Goal: Book appointment/travel/reservation

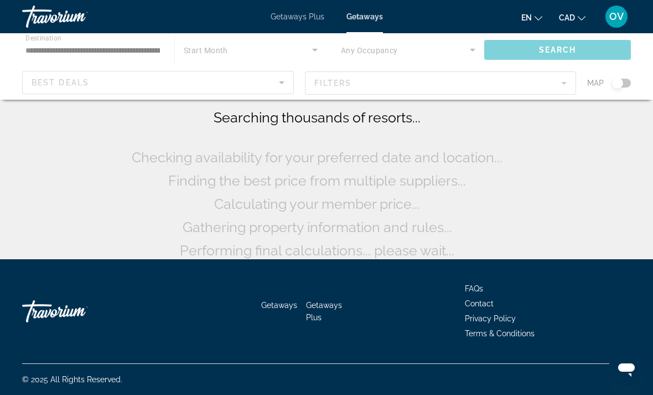
scroll to position [58, 0]
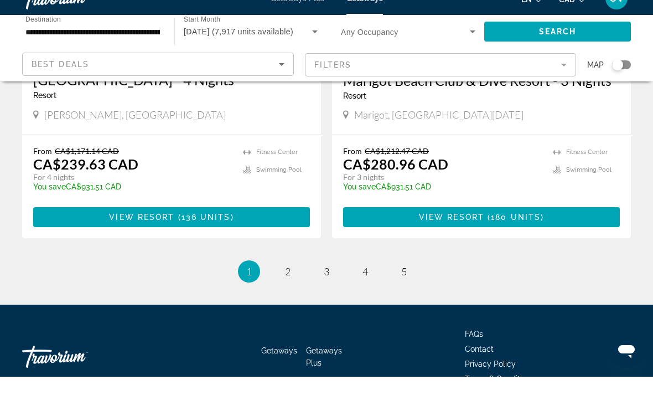
scroll to position [2140, 0]
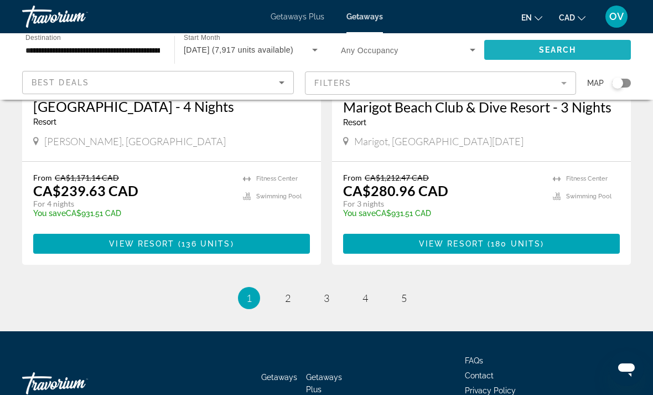
click at [557, 51] on span "Search" at bounding box center [558, 49] width 38 height 9
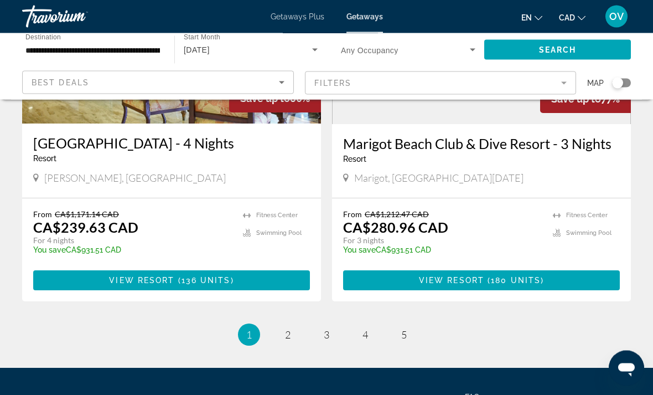
scroll to position [2148, 0]
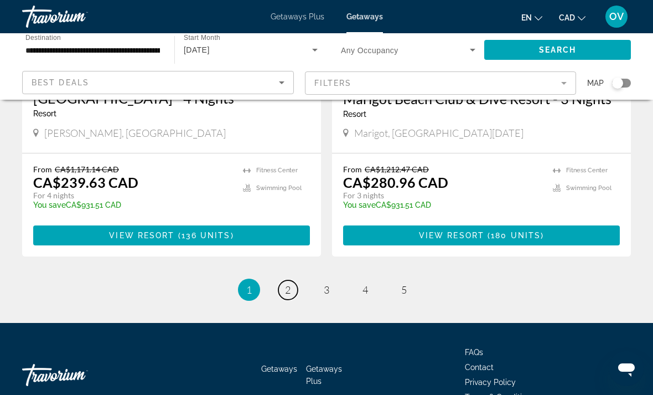
click at [287, 280] on link "page 2" at bounding box center [287, 289] width 19 height 19
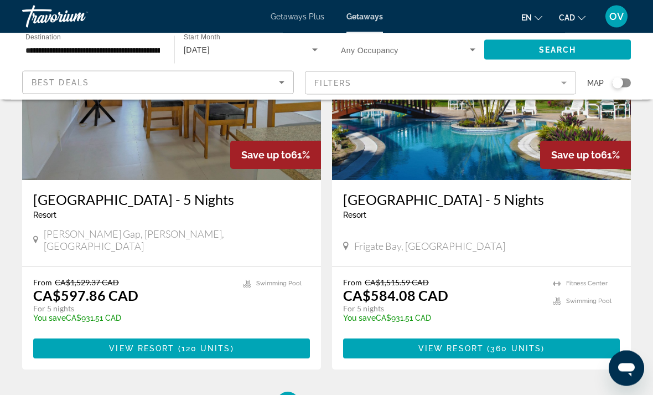
scroll to position [2149, 0]
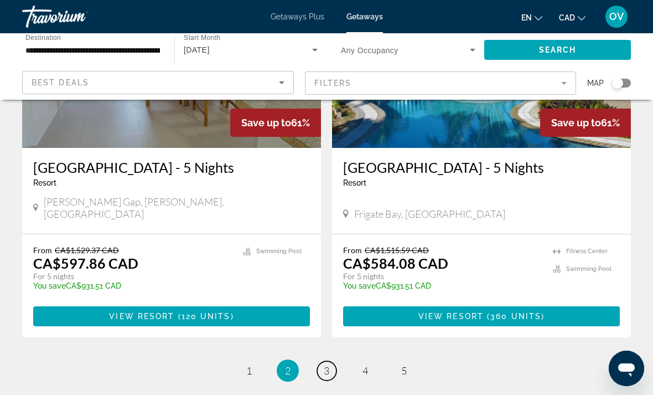
click at [336, 361] on link "page 3" at bounding box center [326, 370] width 19 height 19
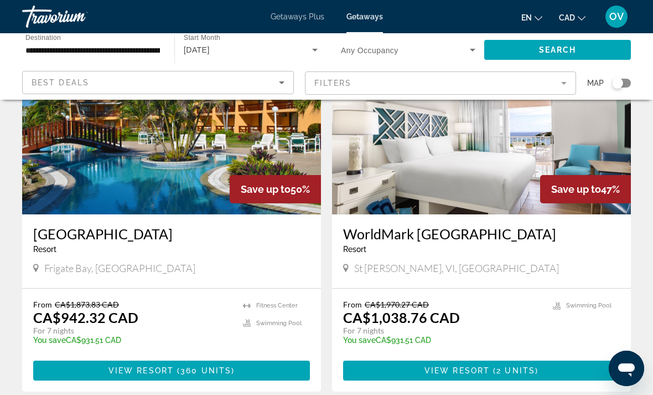
scroll to position [2031, 0]
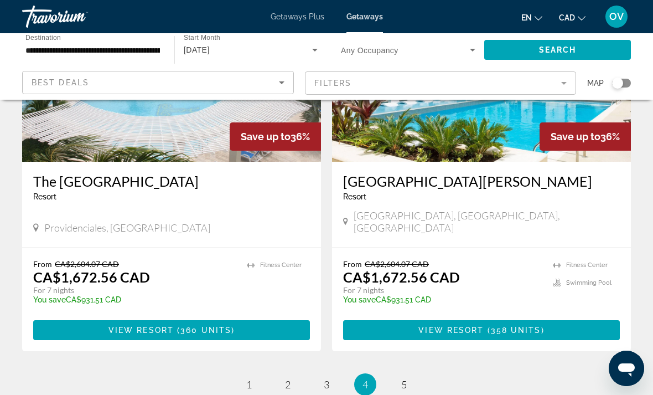
scroll to position [2164, 0]
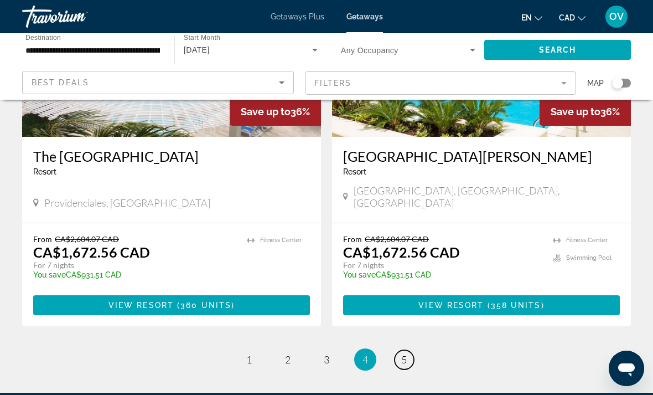
click at [401, 353] on span "5" at bounding box center [404, 359] width 6 height 12
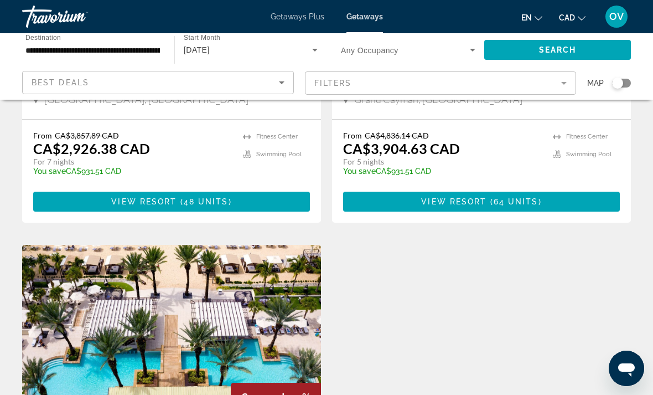
scroll to position [1428, 0]
click at [295, 20] on span "Getaways Plus" at bounding box center [298, 16] width 54 height 9
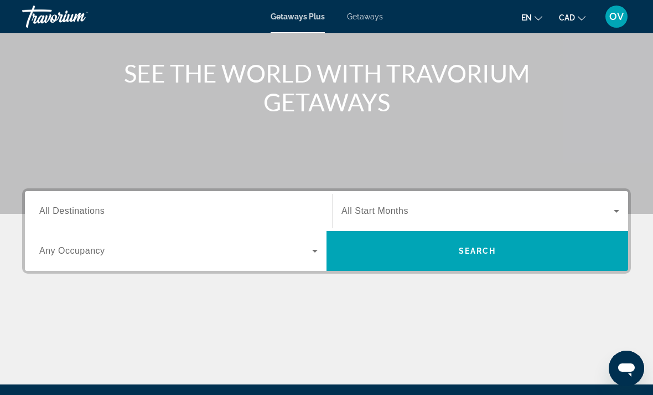
scroll to position [120, 0]
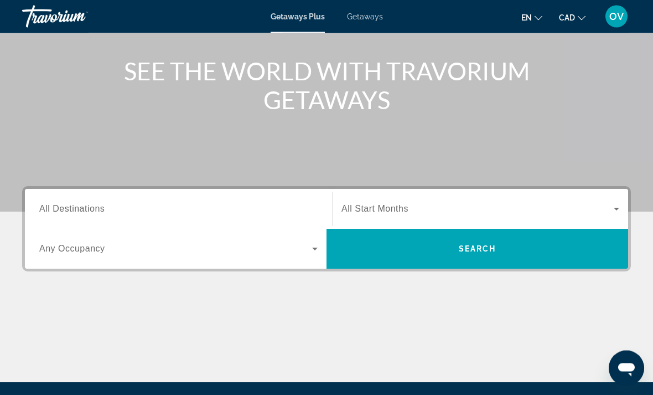
click at [202, 205] on input "Destination All Destinations" at bounding box center [178, 209] width 278 height 13
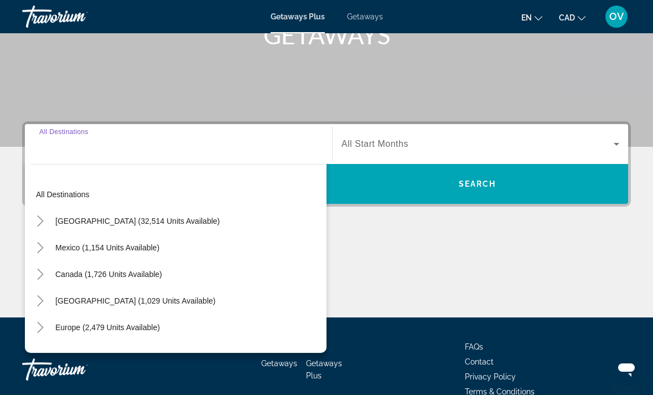
scroll to position [208, 0]
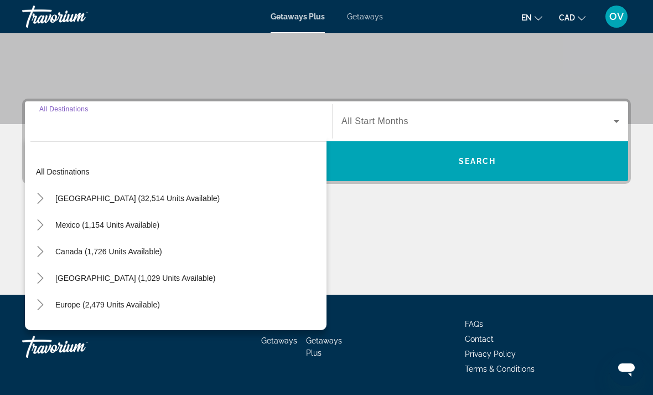
click at [178, 278] on span "Caribbean & Atlantic Islands (1,029 units available)" at bounding box center [135, 277] width 160 height 9
type input "**********"
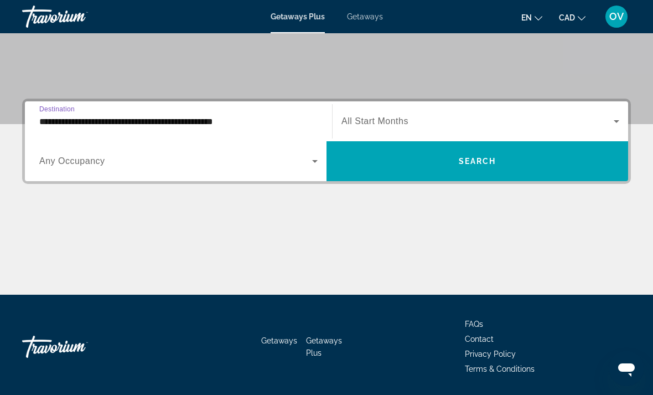
click at [468, 167] on span "Search widget" at bounding box center [478, 161] width 302 height 27
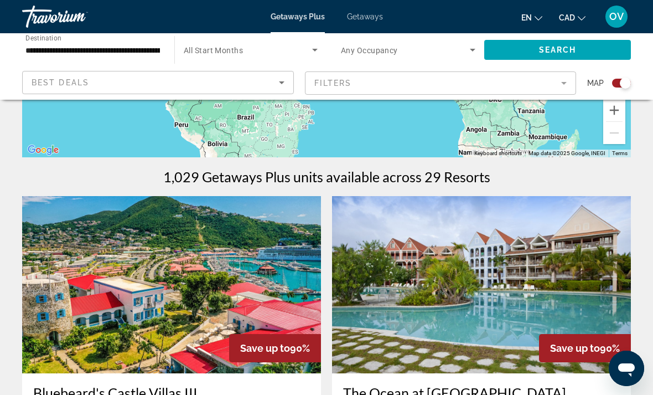
scroll to position [270, 0]
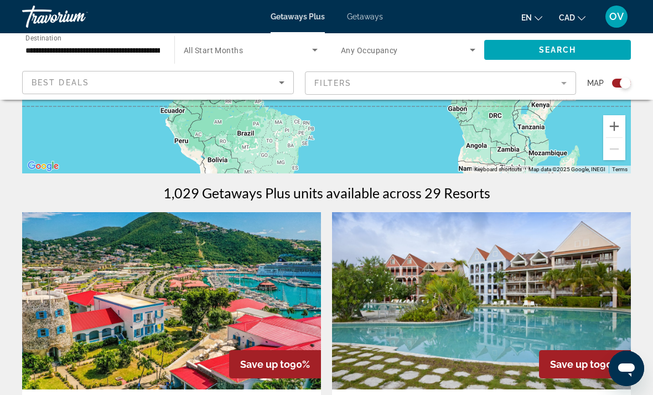
click at [243, 55] on span "Search widget" at bounding box center [248, 49] width 128 height 13
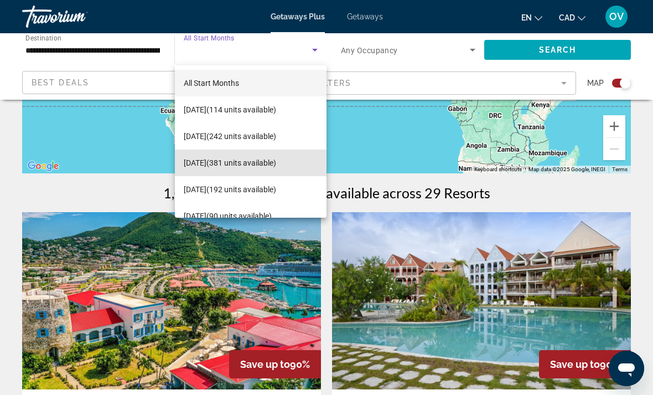
click at [276, 164] on span "November 2025 (381 units available)" at bounding box center [230, 162] width 92 height 13
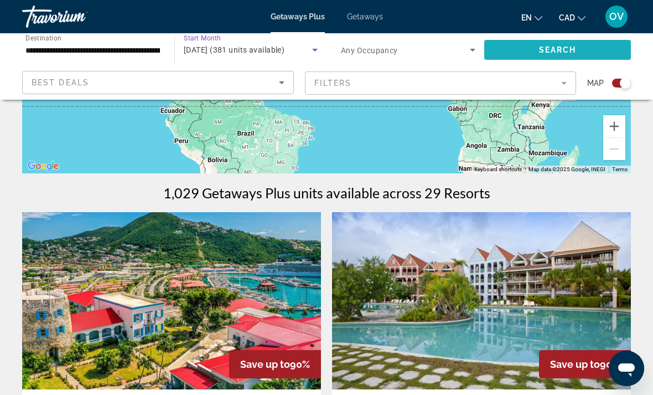
click at [575, 51] on span "Search" at bounding box center [558, 49] width 38 height 9
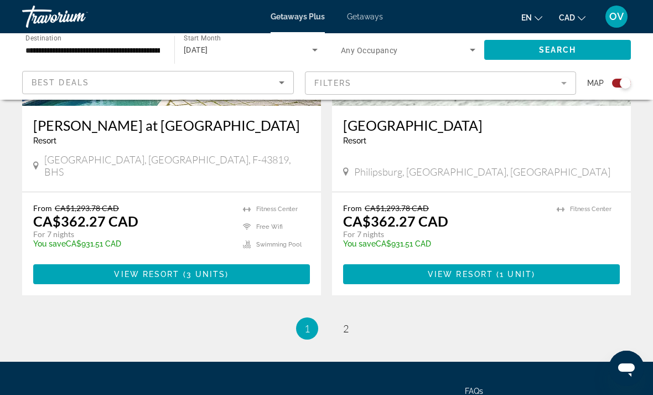
scroll to position [2491, 0]
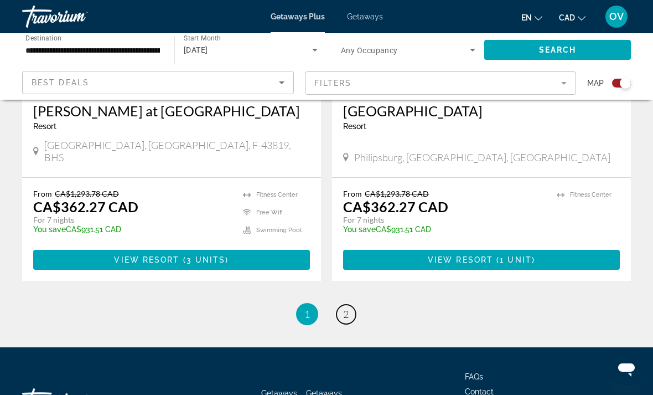
click at [337, 304] on link "page 2" at bounding box center [346, 313] width 19 height 19
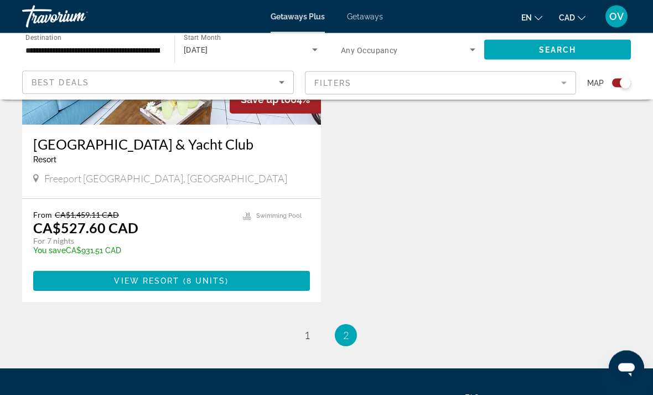
scroll to position [941, 0]
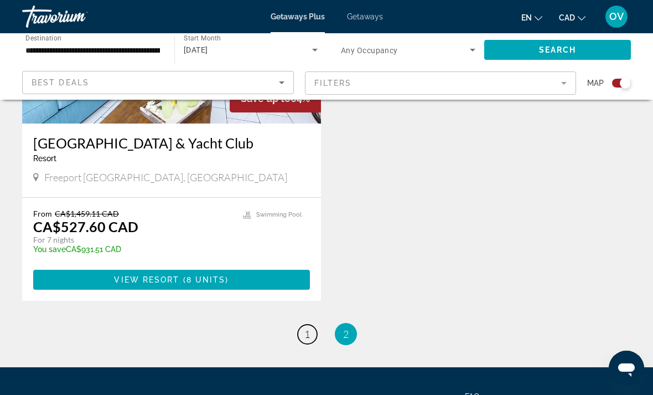
click at [312, 324] on link "page 1" at bounding box center [307, 333] width 19 height 19
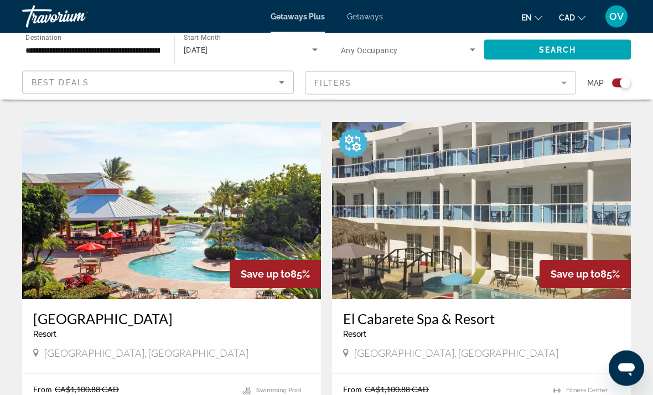
scroll to position [1519, 0]
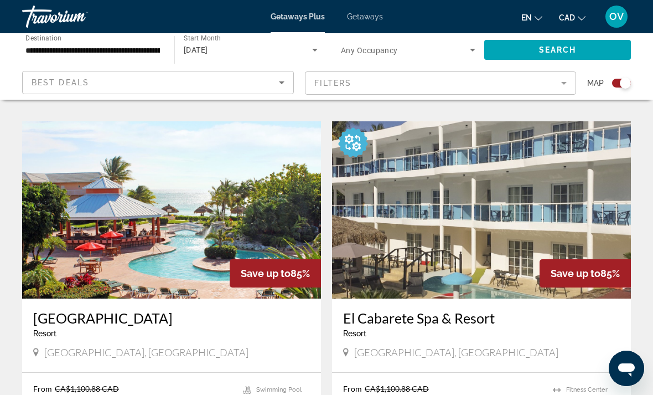
click at [242, 167] on img "Main content" at bounding box center [171, 209] width 299 height 177
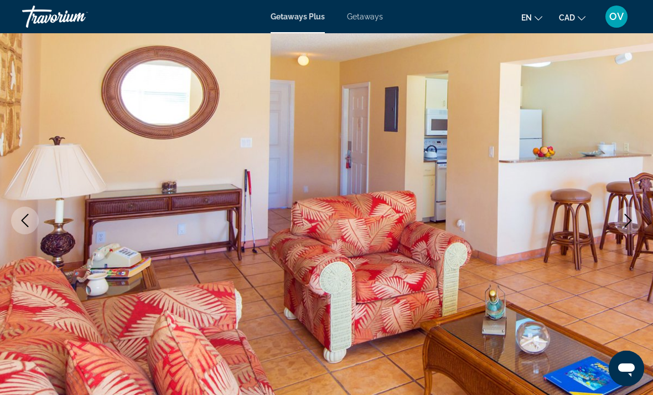
scroll to position [74, 0]
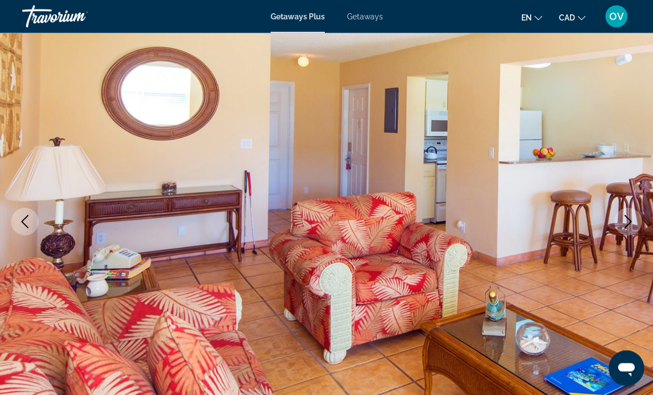
click at [631, 215] on icon "Next image" at bounding box center [628, 221] width 13 height 13
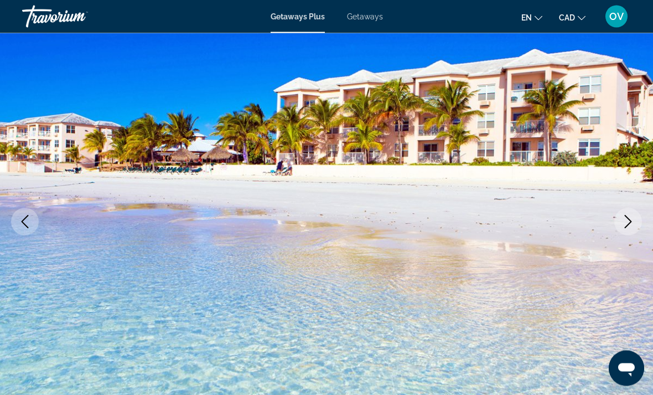
click at [627, 215] on icon "Next image" at bounding box center [628, 221] width 13 height 13
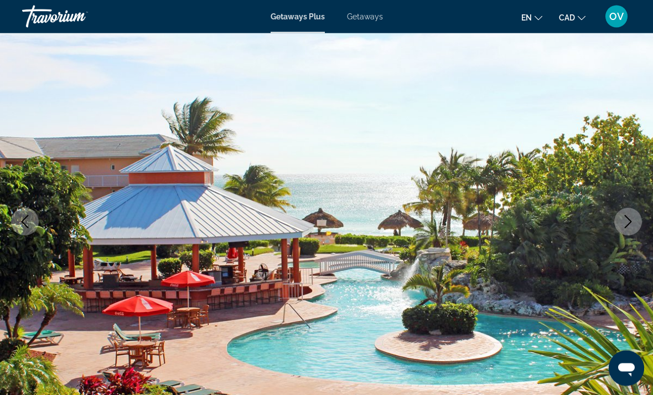
click at [638, 208] on img "Main content" at bounding box center [326, 222] width 653 height 526
click at [631, 219] on icon "Next image" at bounding box center [628, 221] width 13 height 13
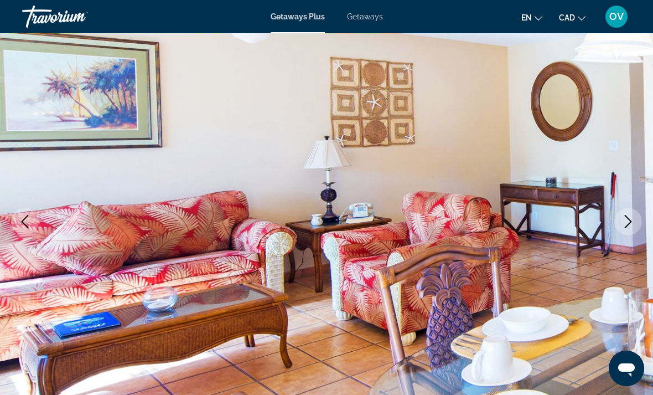
click at [630, 227] on icon "Next image" at bounding box center [628, 221] width 13 height 13
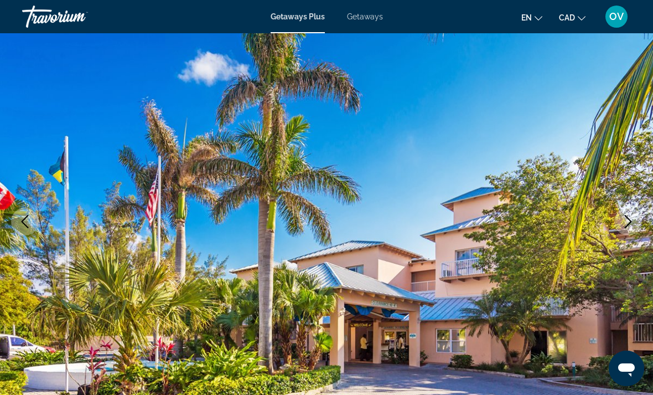
click at [634, 216] on icon "Next image" at bounding box center [628, 221] width 13 height 13
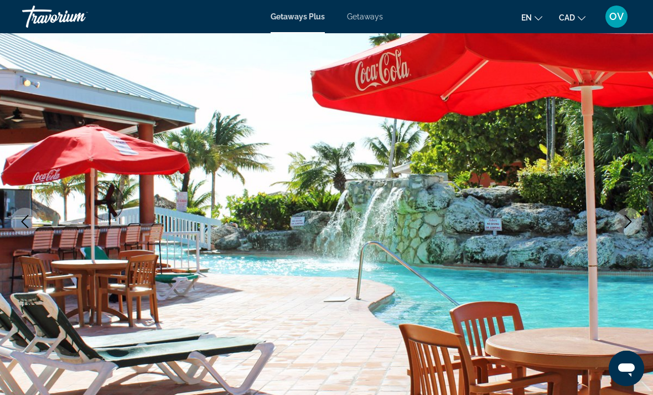
click at [623, 223] on icon "Next image" at bounding box center [628, 221] width 13 height 13
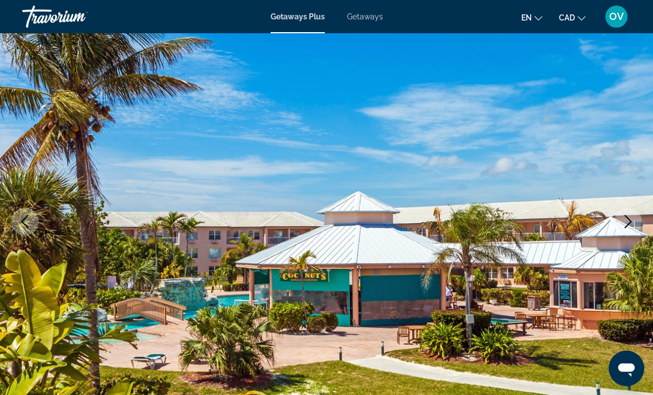
click at [629, 220] on icon "Next image" at bounding box center [628, 221] width 13 height 13
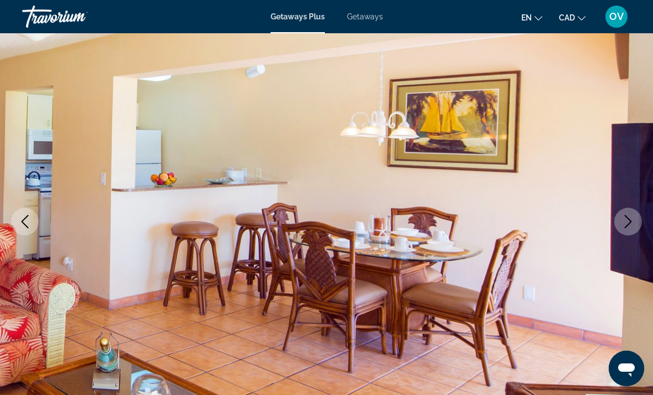
click at [633, 216] on icon "Next image" at bounding box center [628, 221] width 13 height 13
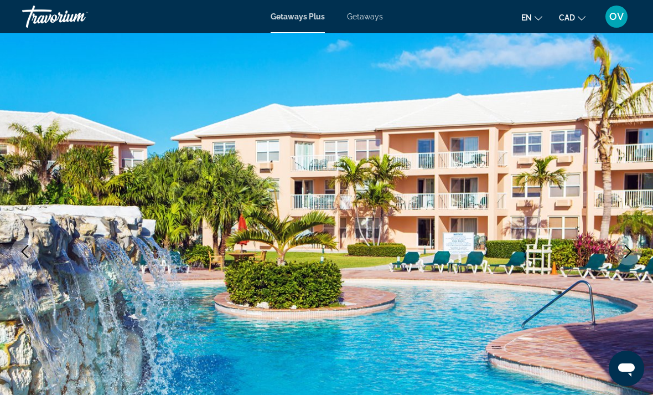
scroll to position [0, 0]
